Goal: Check status: Check status

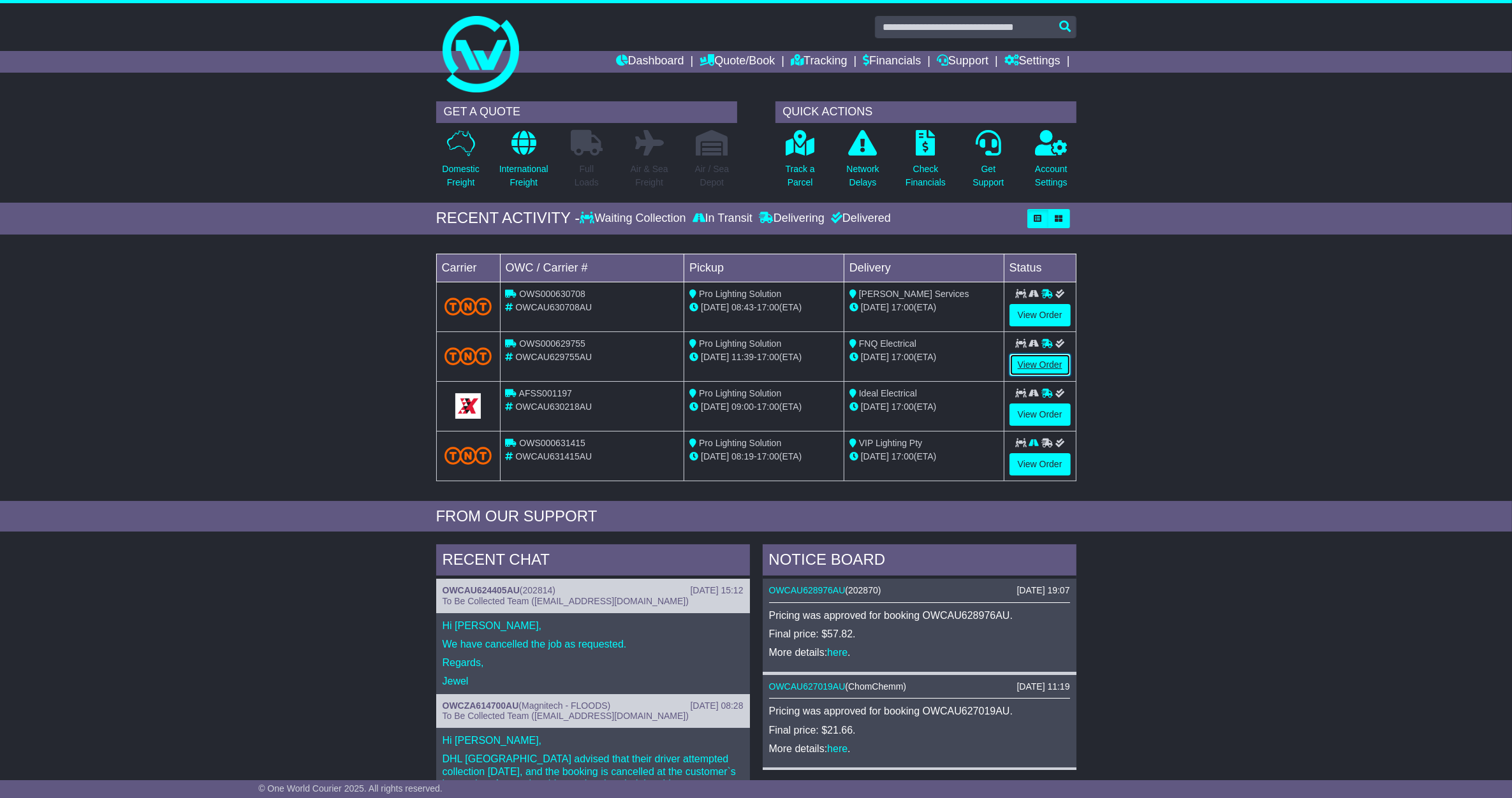
click at [1040, 361] on link "View Order" at bounding box center [1040, 365] width 61 height 23
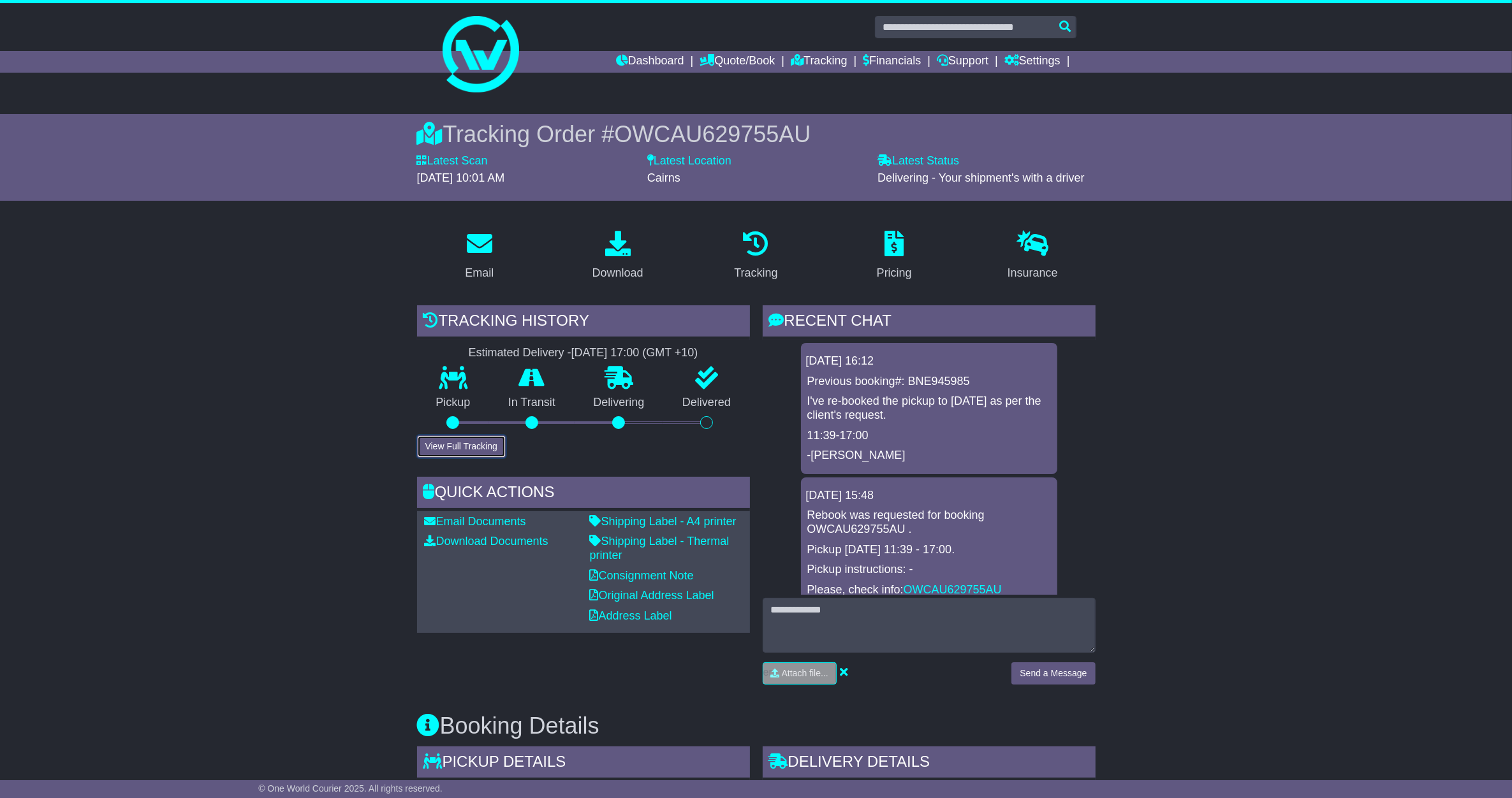
click at [485, 444] on button "View Full Tracking" at bounding box center [461, 446] width 88 height 23
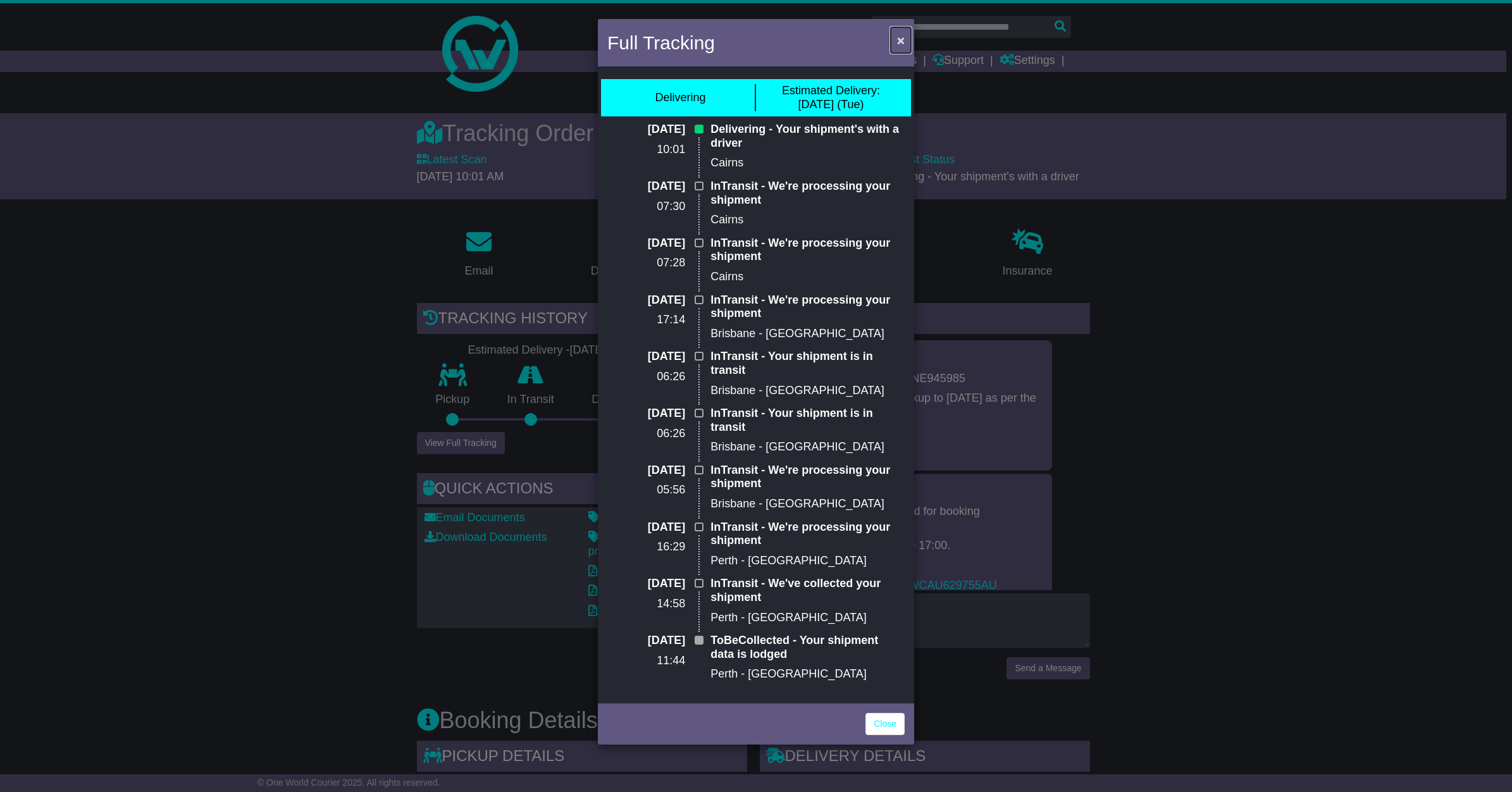
click at [897, 43] on span "×" at bounding box center [900, 39] width 7 height 14
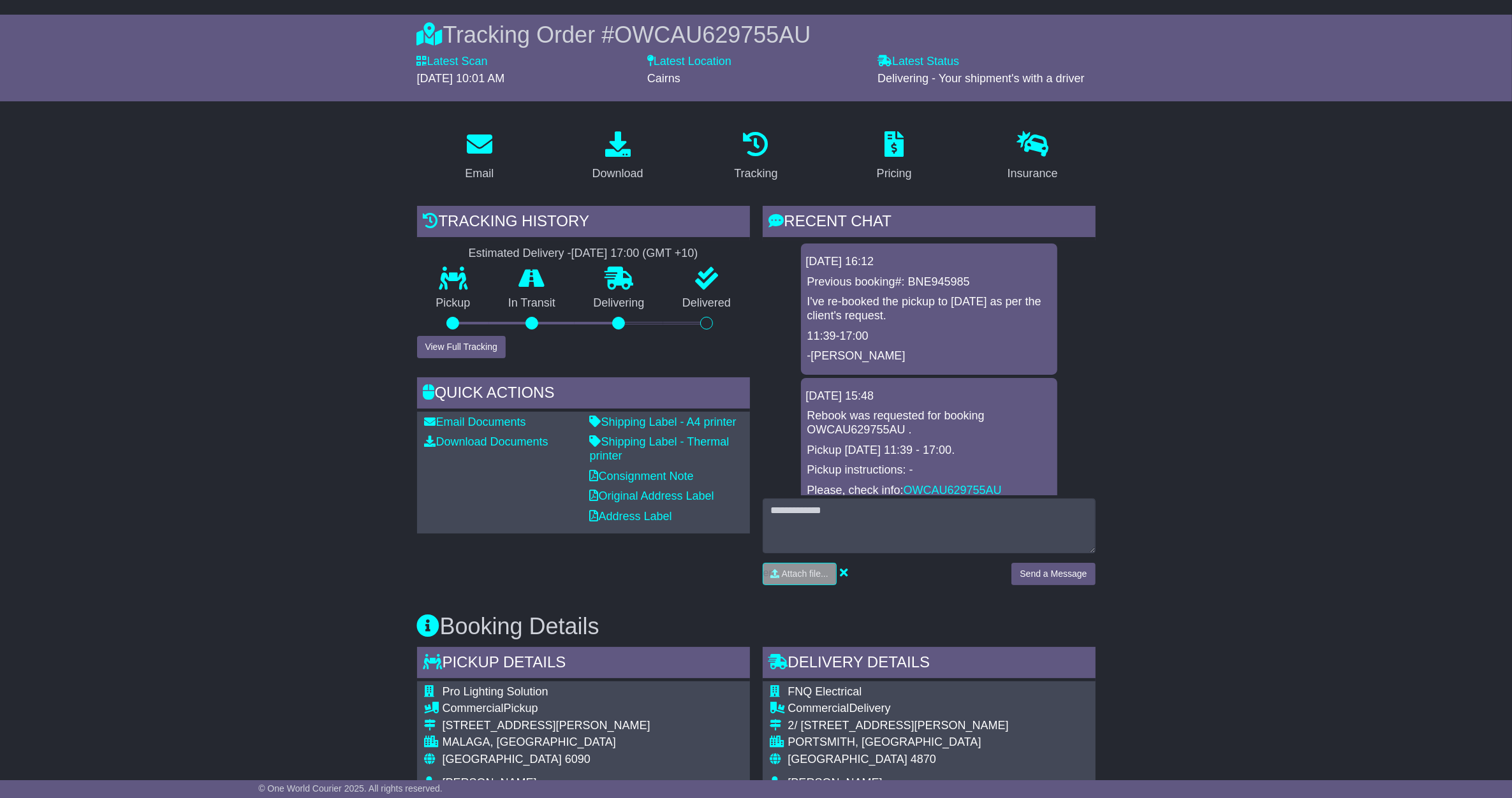
scroll to position [239, 0]
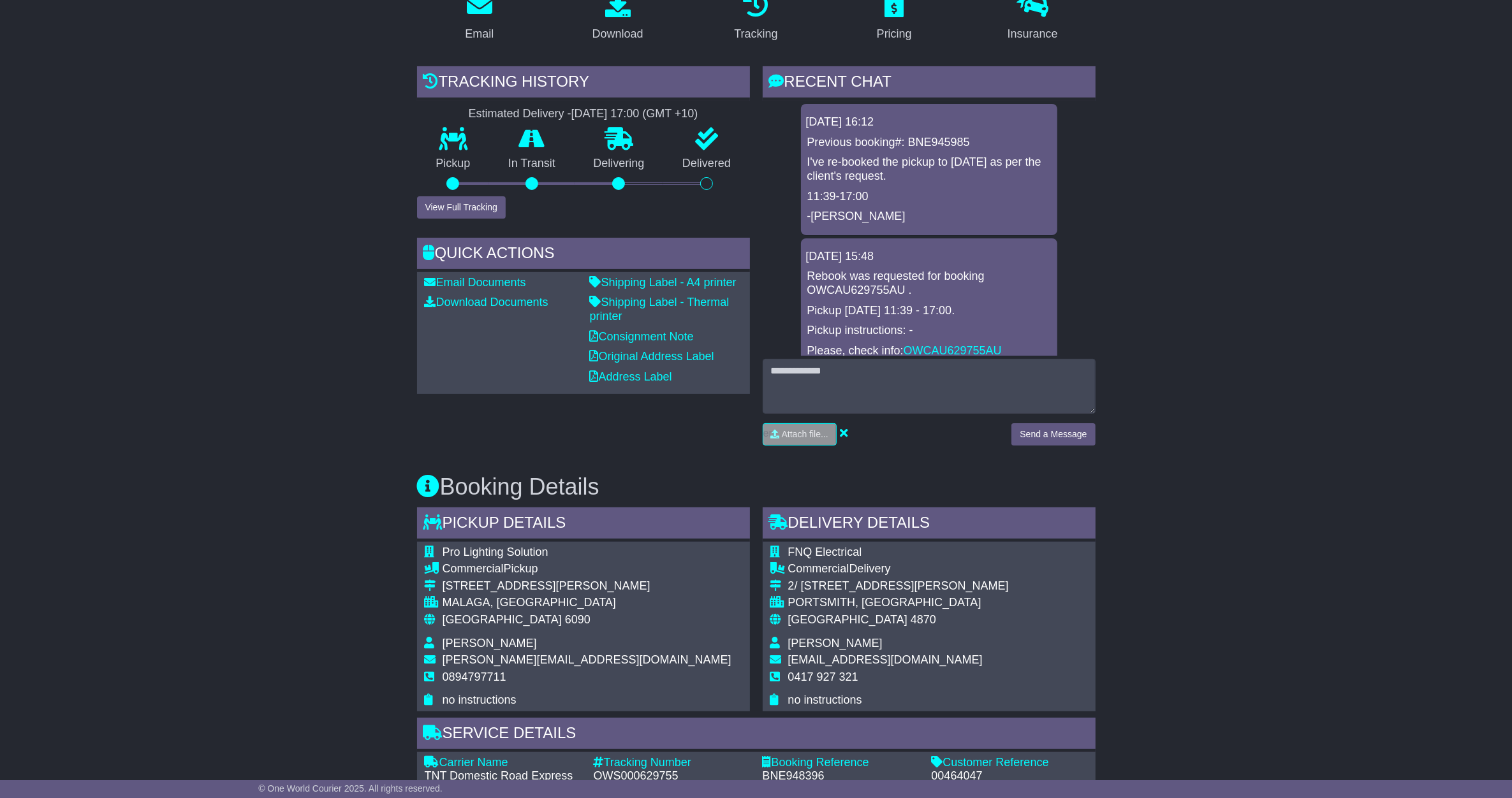
click at [281, 104] on div "Email Download Tracking Pricing Insurance" at bounding box center [756, 636] width 1512 height 1310
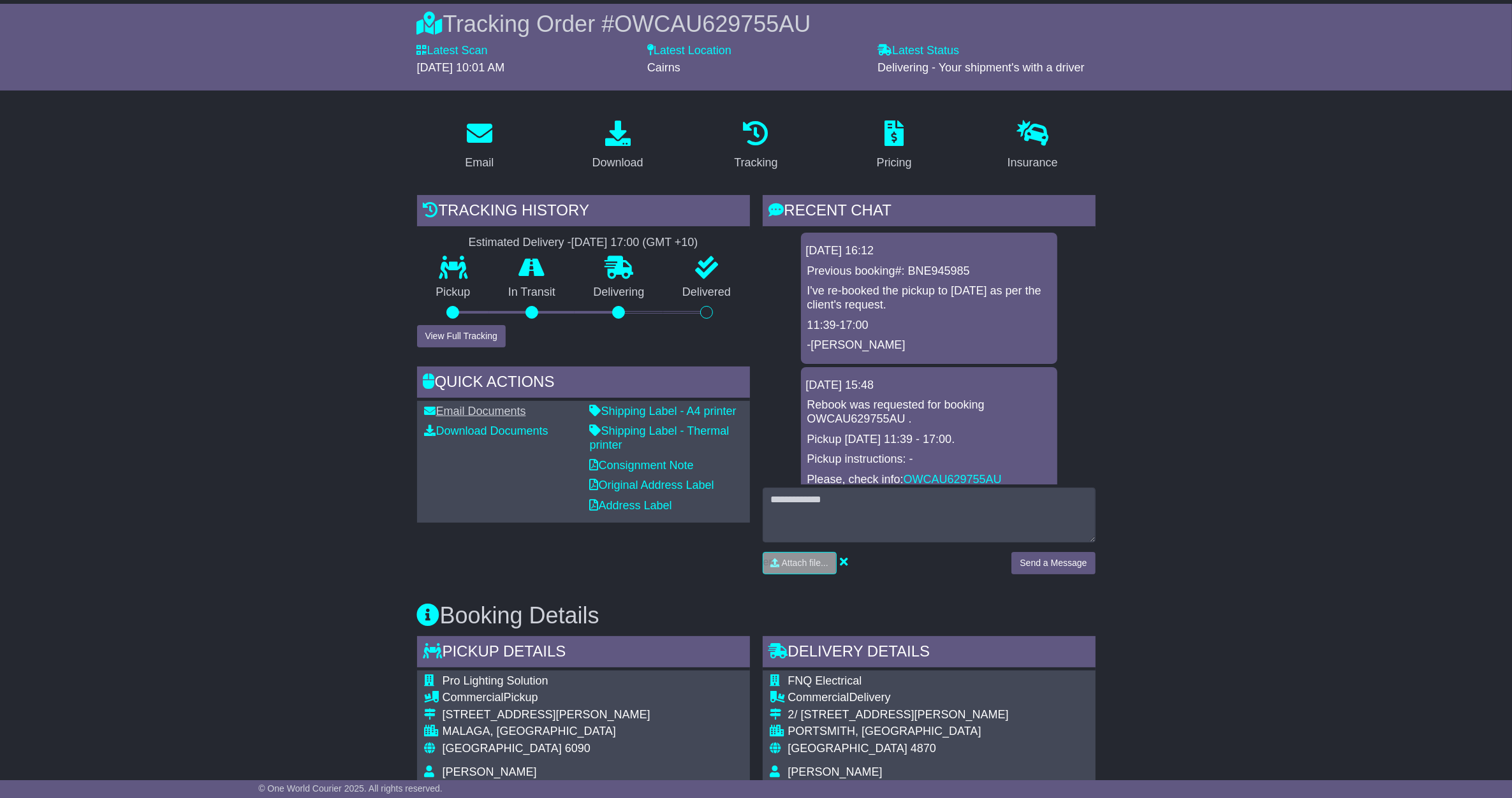
scroll to position [0, 0]
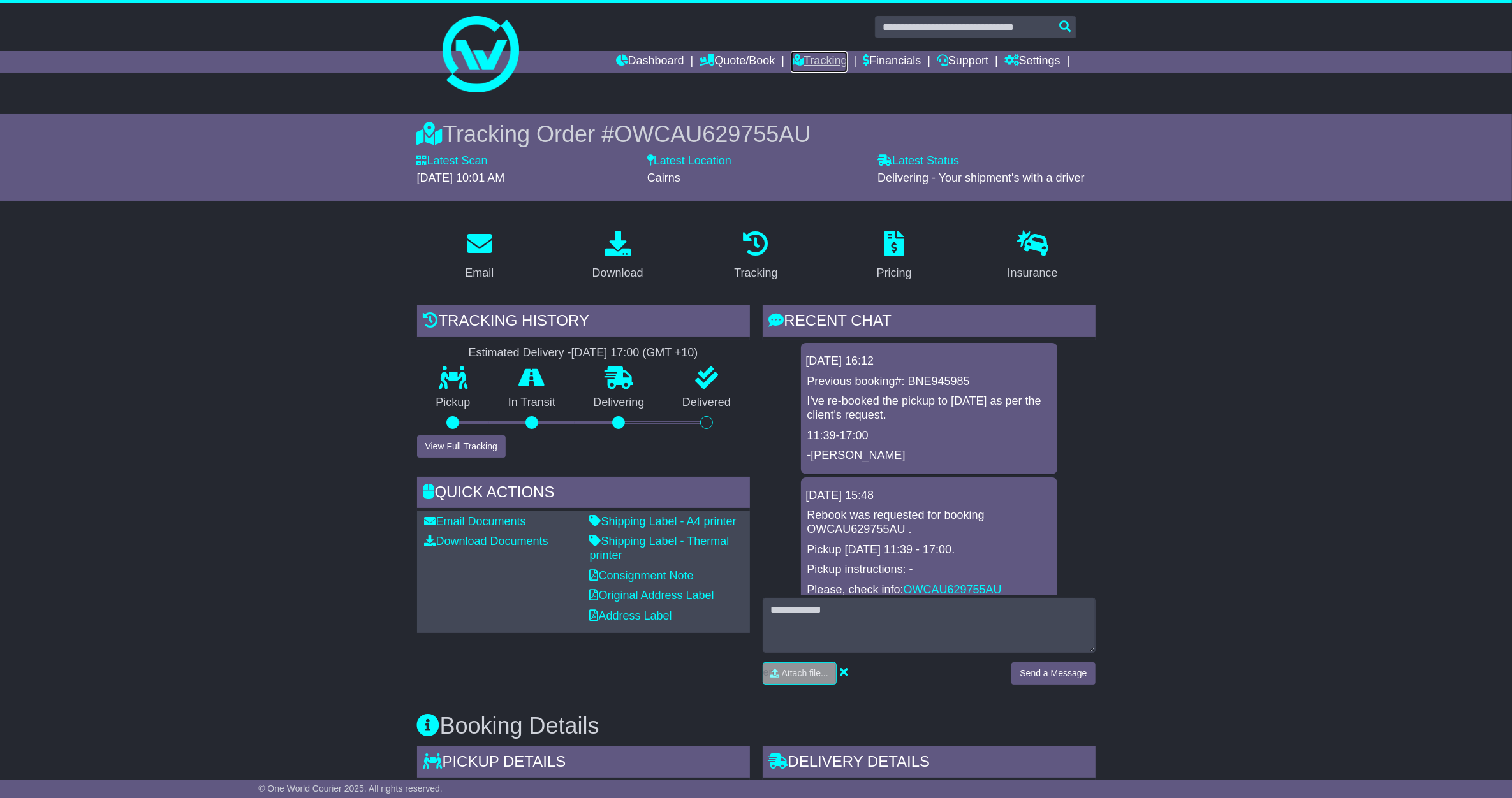
click at [813, 59] on link "Tracking" at bounding box center [819, 62] width 56 height 22
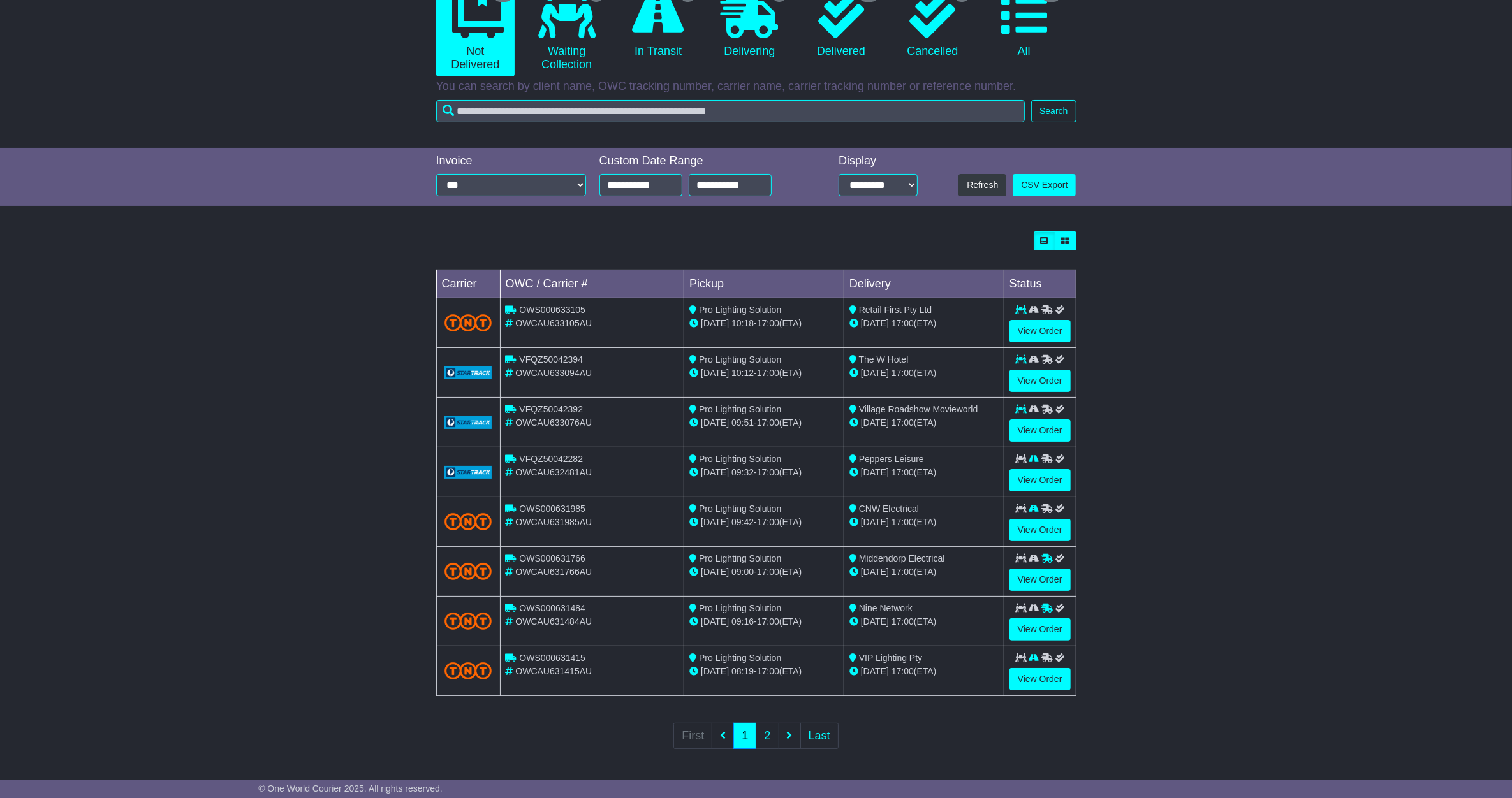
scroll to position [149, 0]
click at [767, 734] on link "2" at bounding box center [767, 736] width 23 height 26
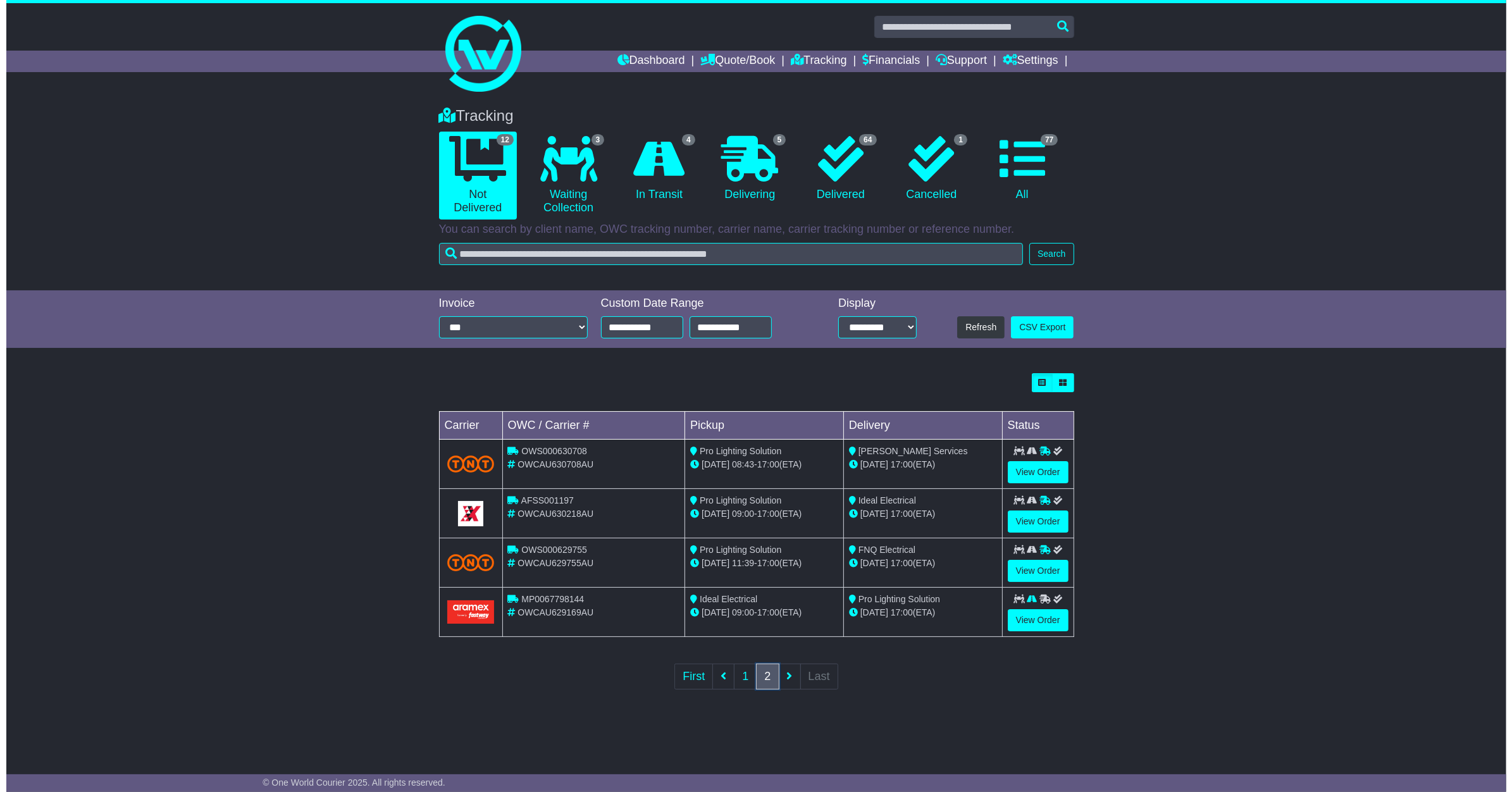
scroll to position [0, 0]
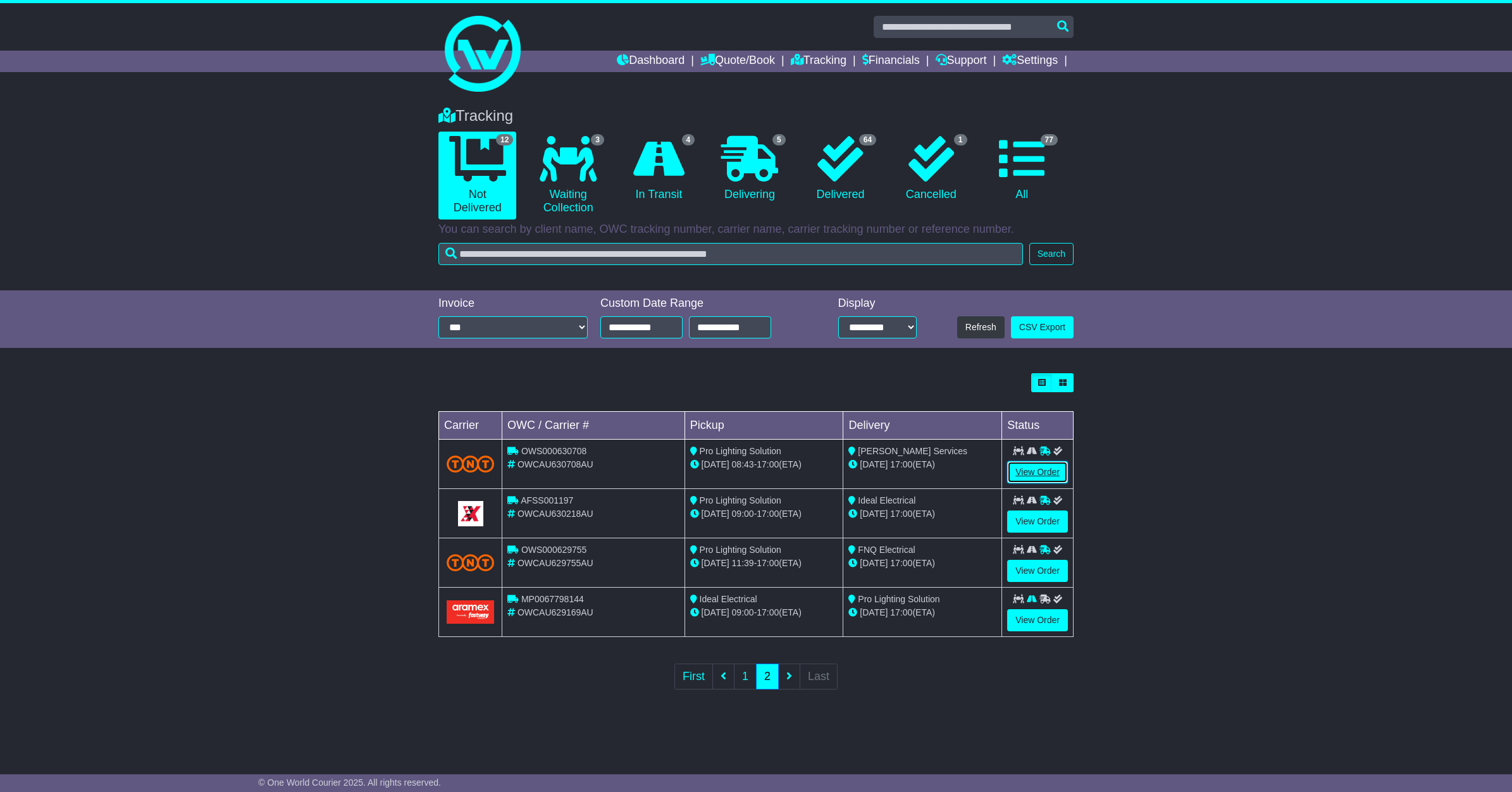
click at [1019, 471] on link "View Order" at bounding box center [1037, 472] width 60 height 22
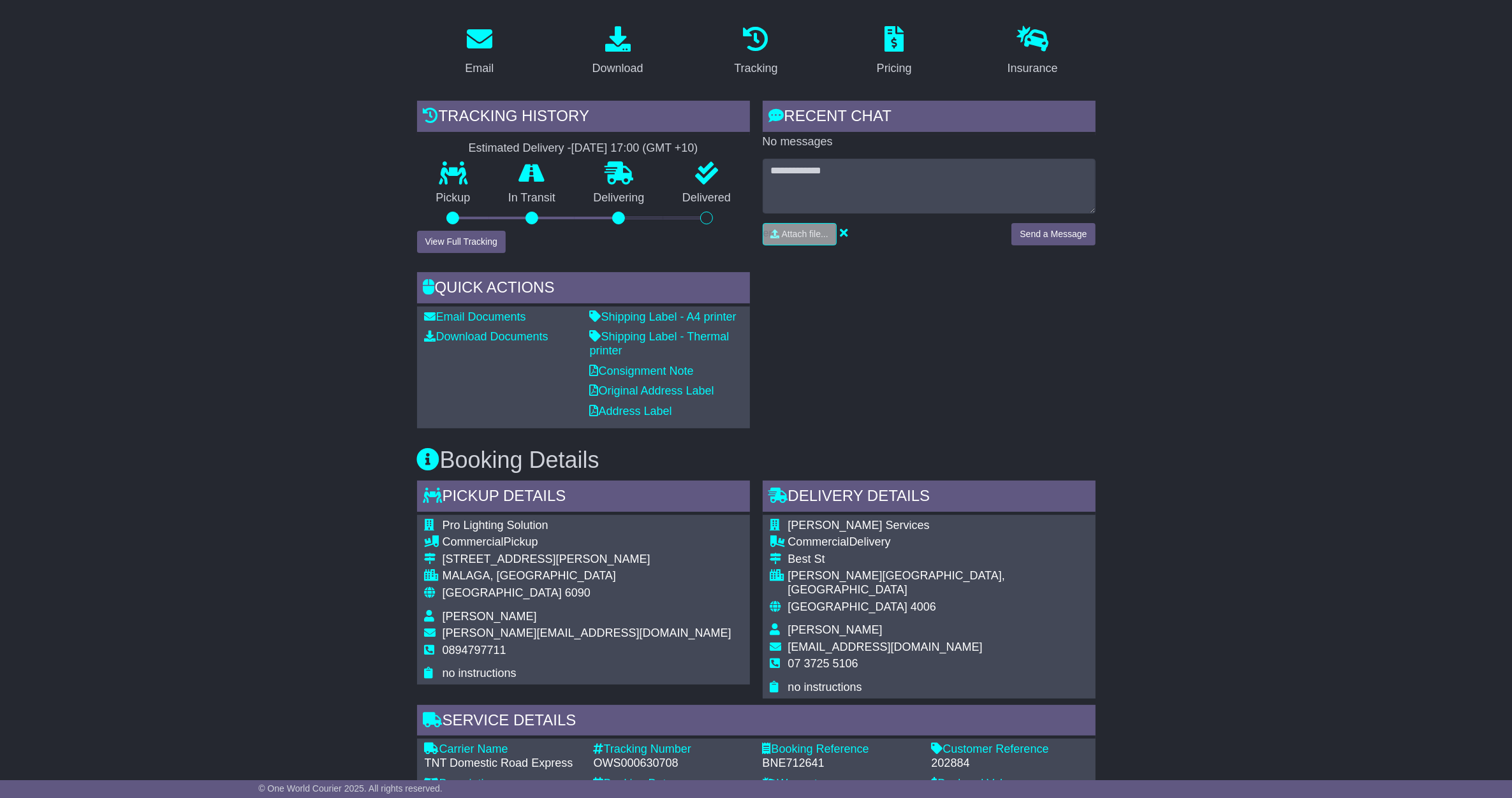
scroll to position [319, 0]
